Goal: Information Seeking & Learning: Learn about a topic

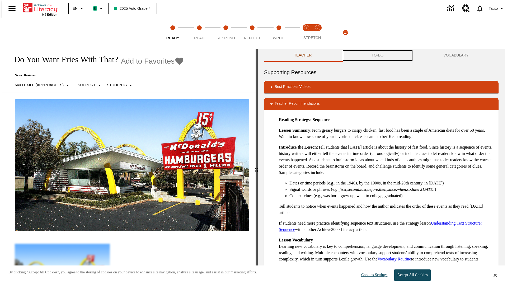
click at [378, 55] on button "TO-DO" at bounding box center [378, 55] width 72 height 13
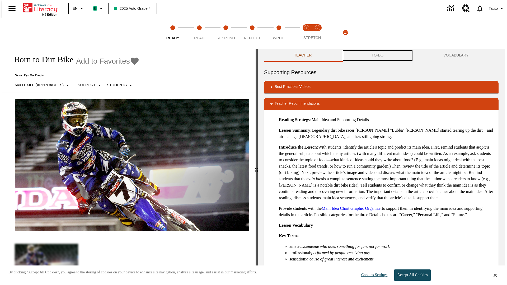
click at [378, 55] on button "TO-DO" at bounding box center [378, 55] width 72 height 13
